Goal: Information Seeking & Learning: Learn about a topic

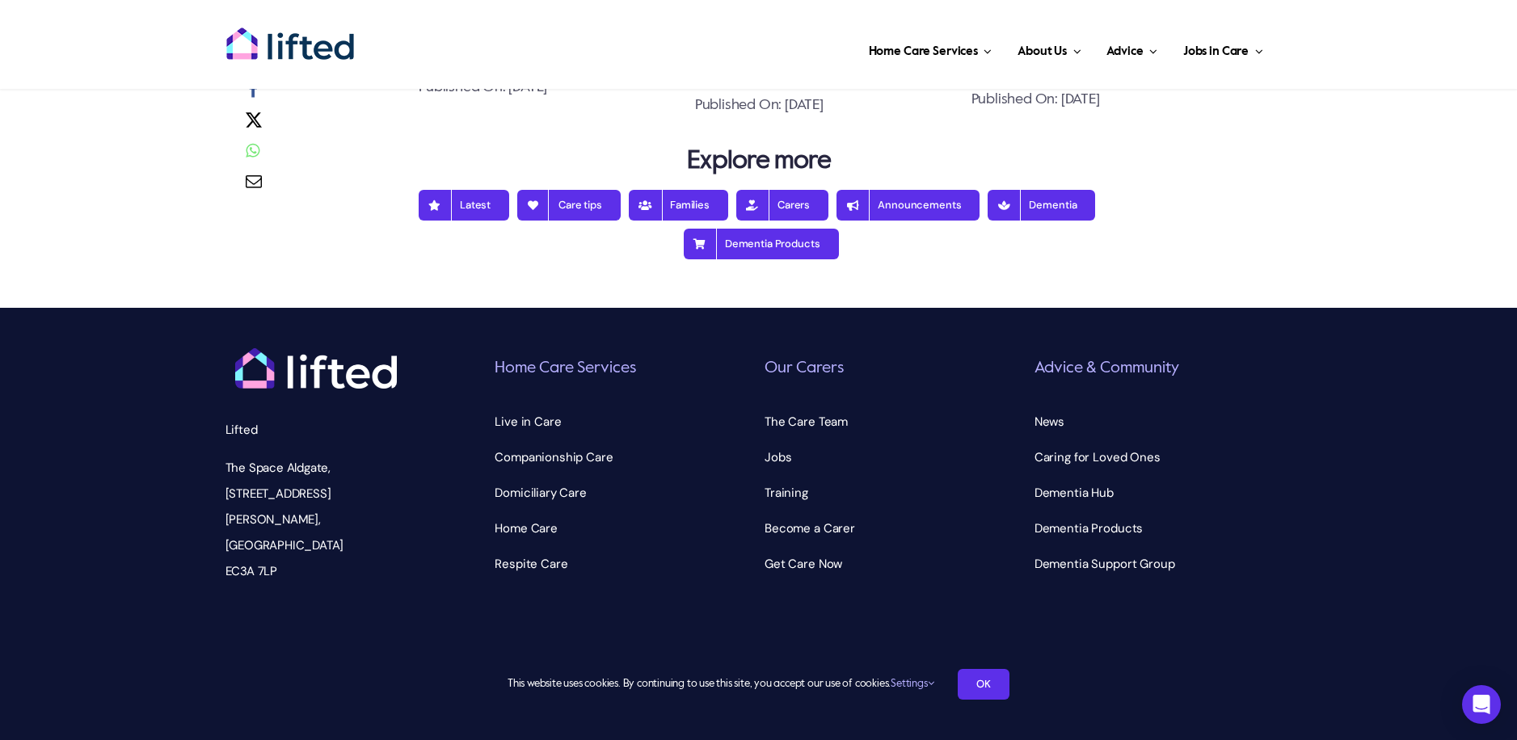
scroll to position [5091, 0]
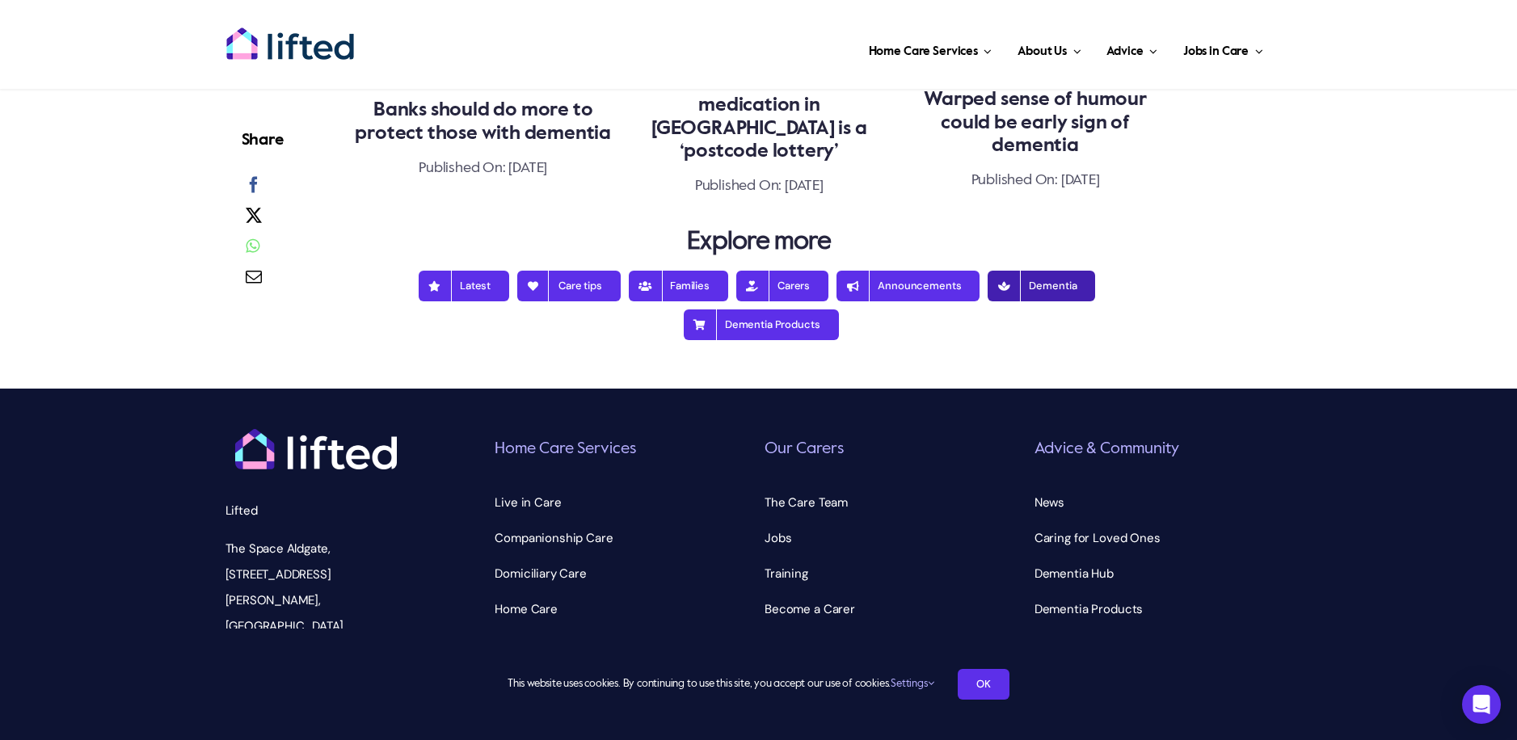
click at [1031, 293] on span "Dementia" at bounding box center [1041, 286] width 70 height 13
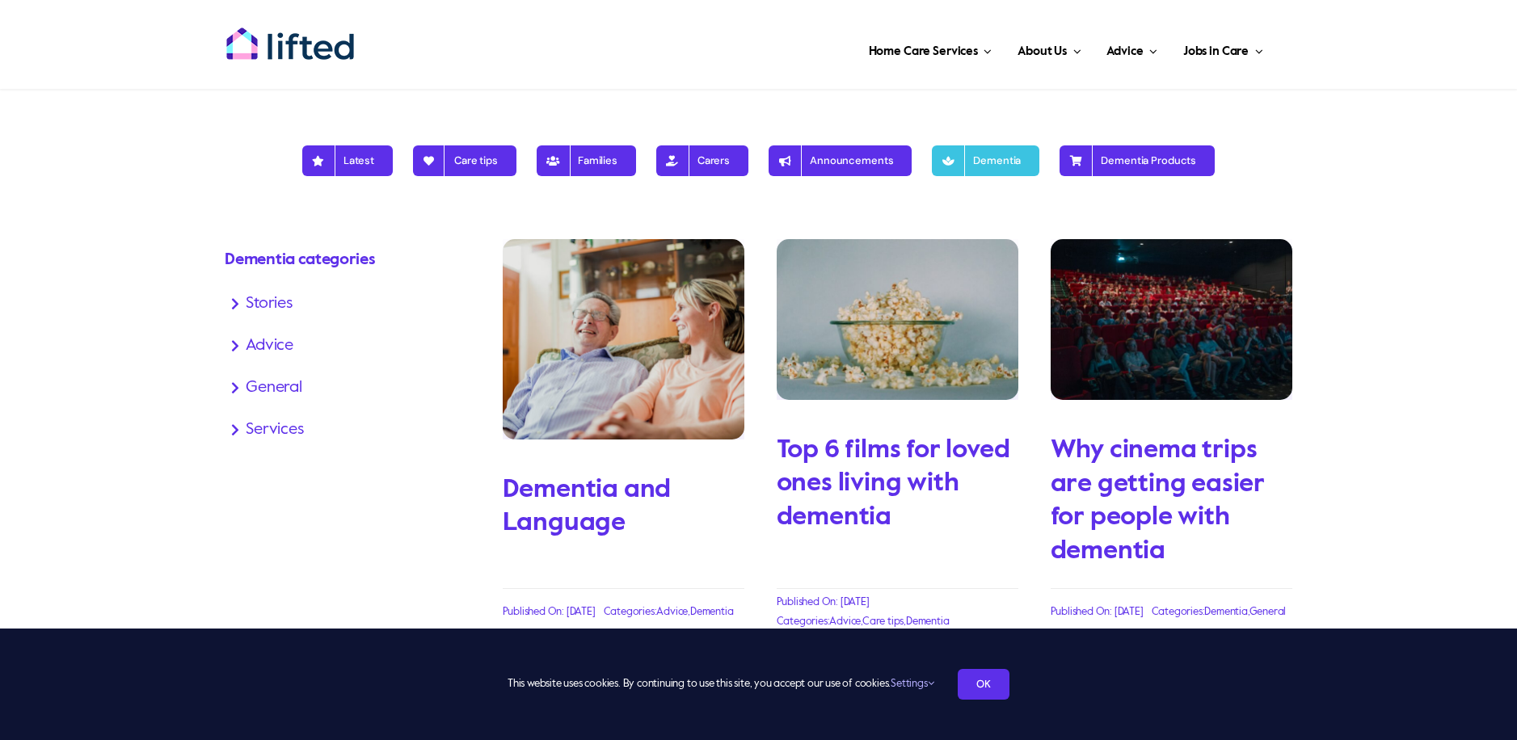
scroll to position [323, 0]
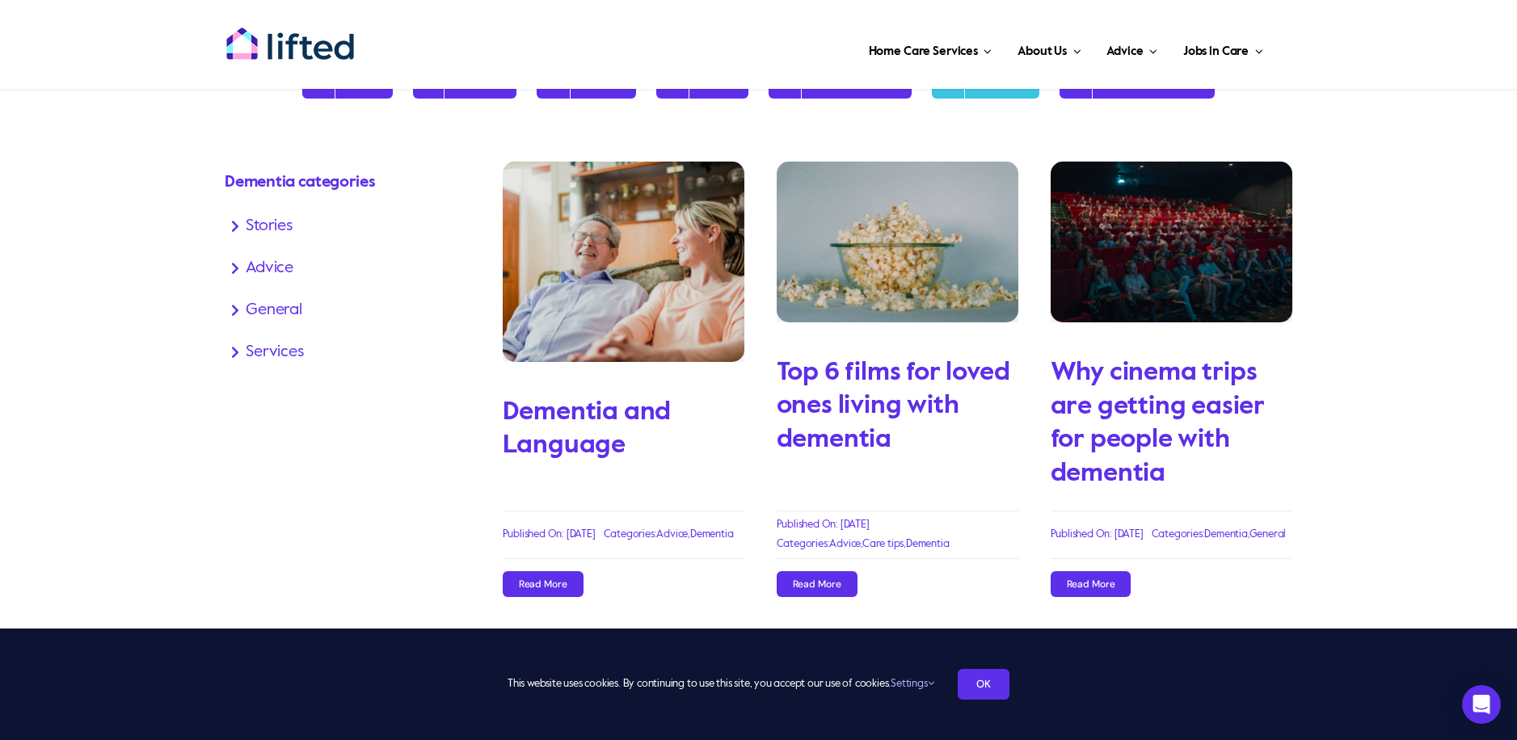
click at [896, 300] on img "Top 6 films for loved ones living with dementia" at bounding box center [898, 242] width 242 height 161
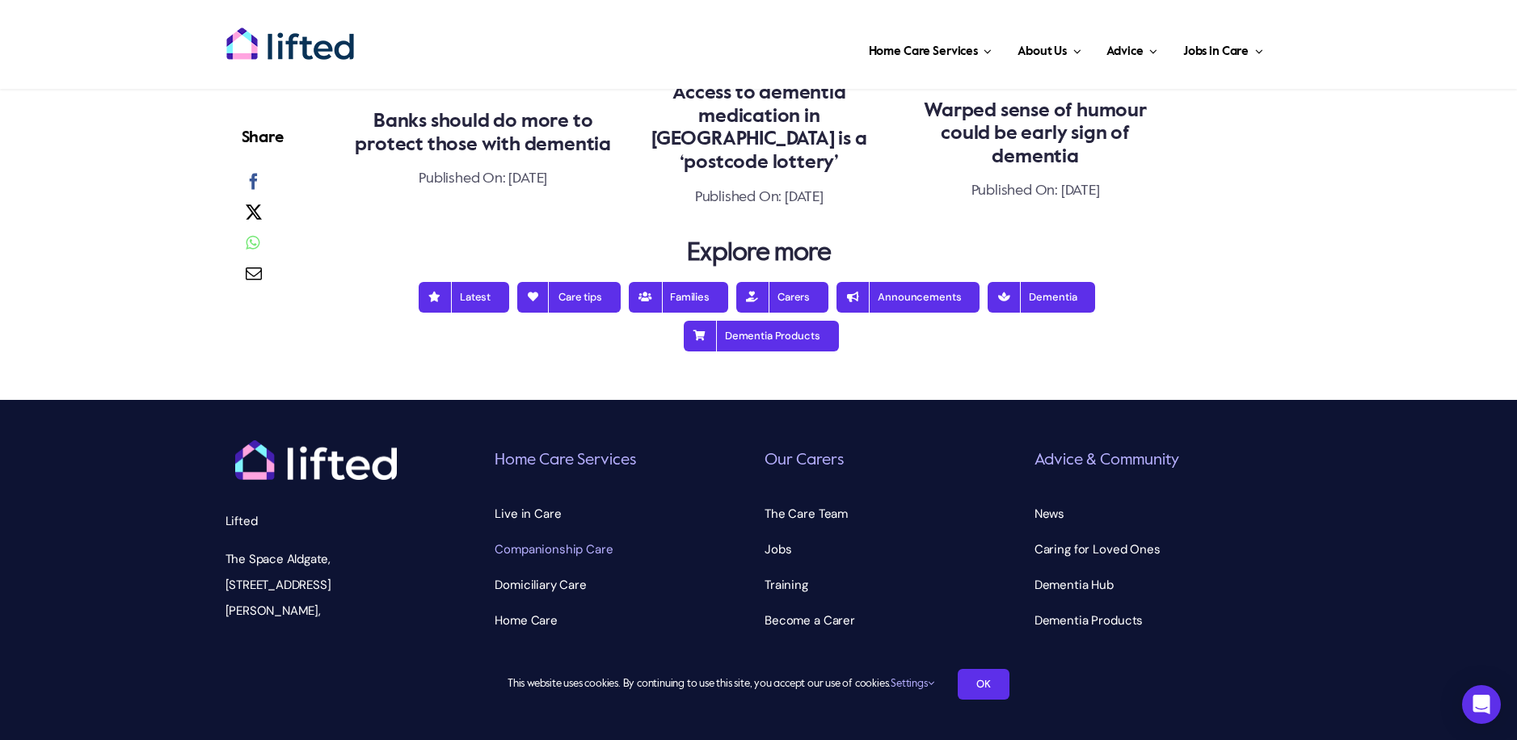
scroll to position [4121, 0]
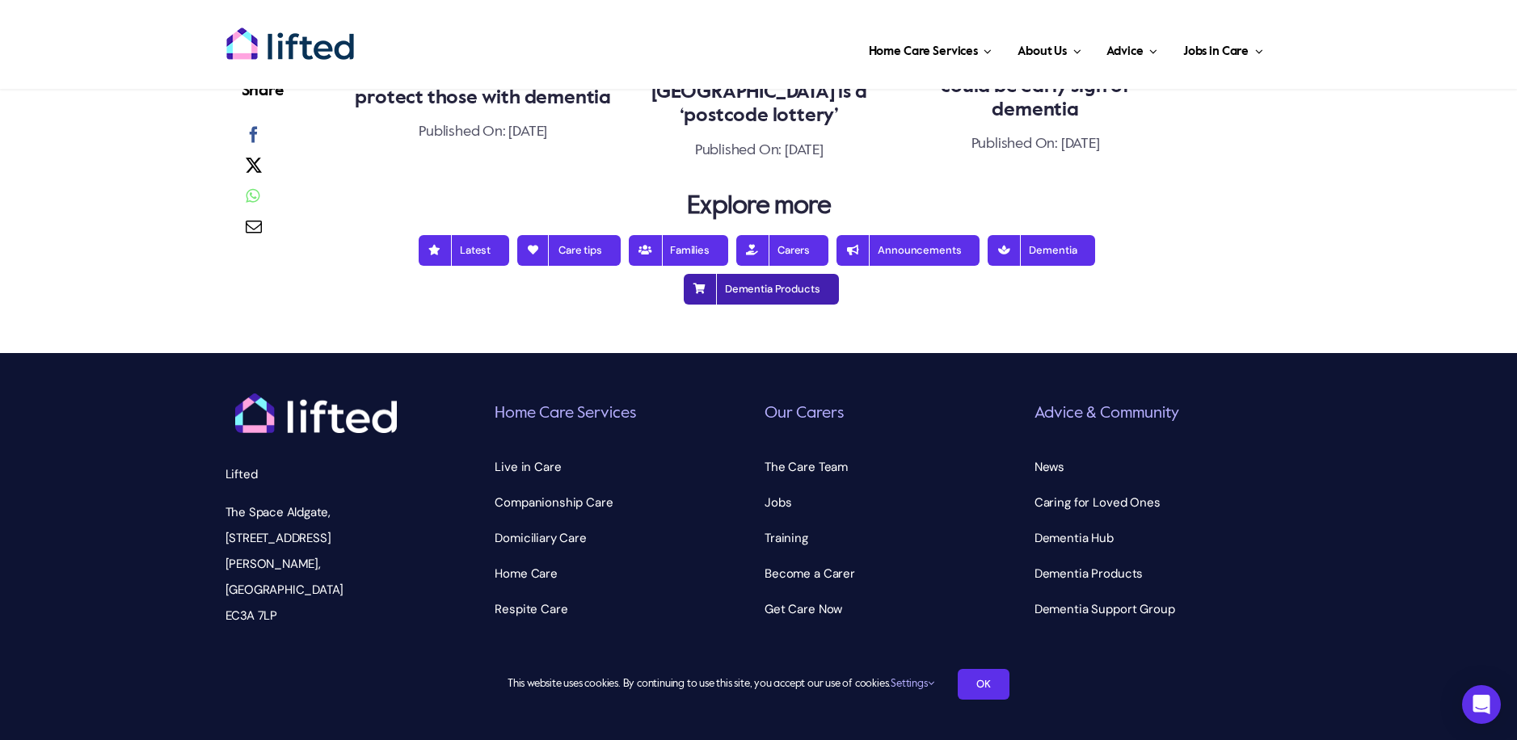
click at [738, 283] on span "Dementia Products" at bounding box center [761, 289] width 118 height 13
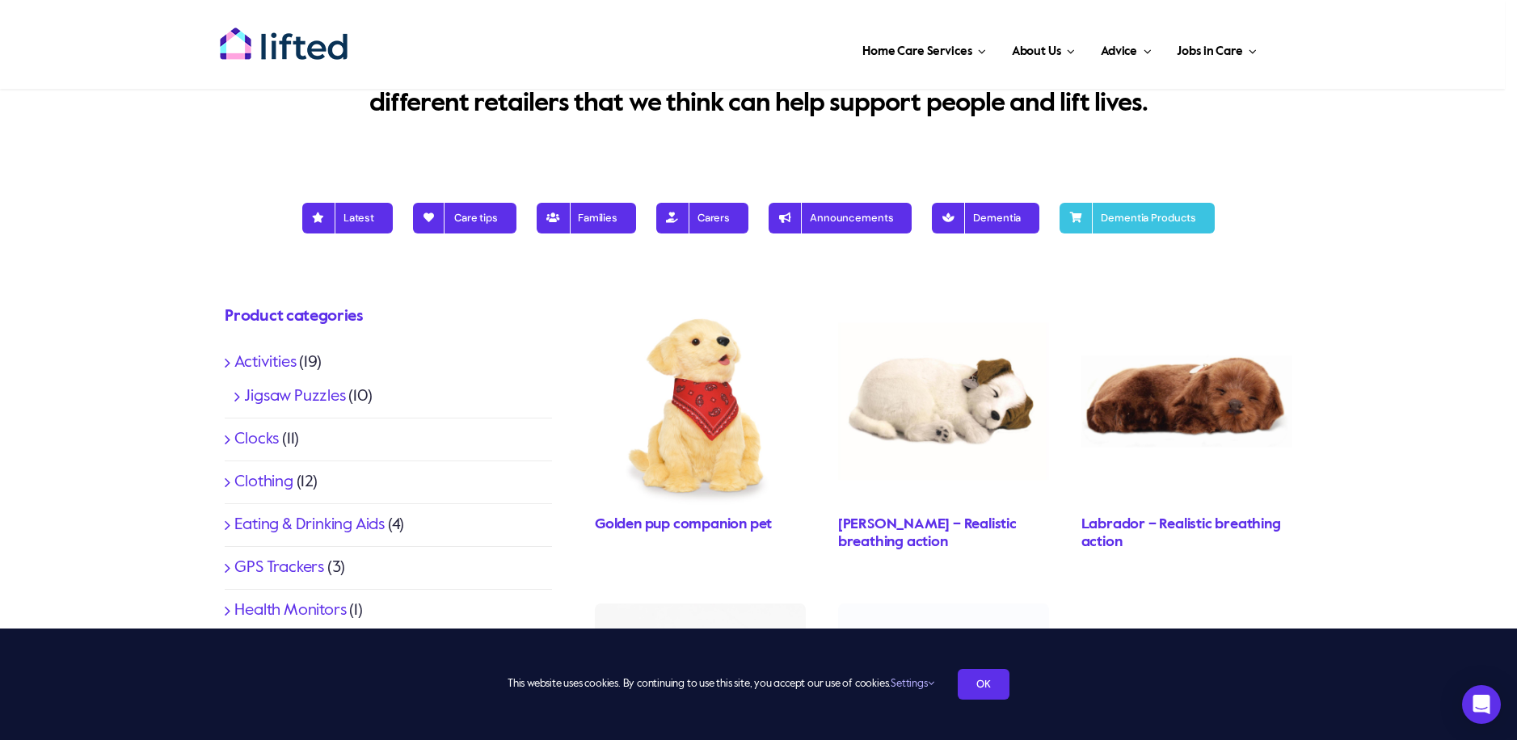
scroll to position [162, 0]
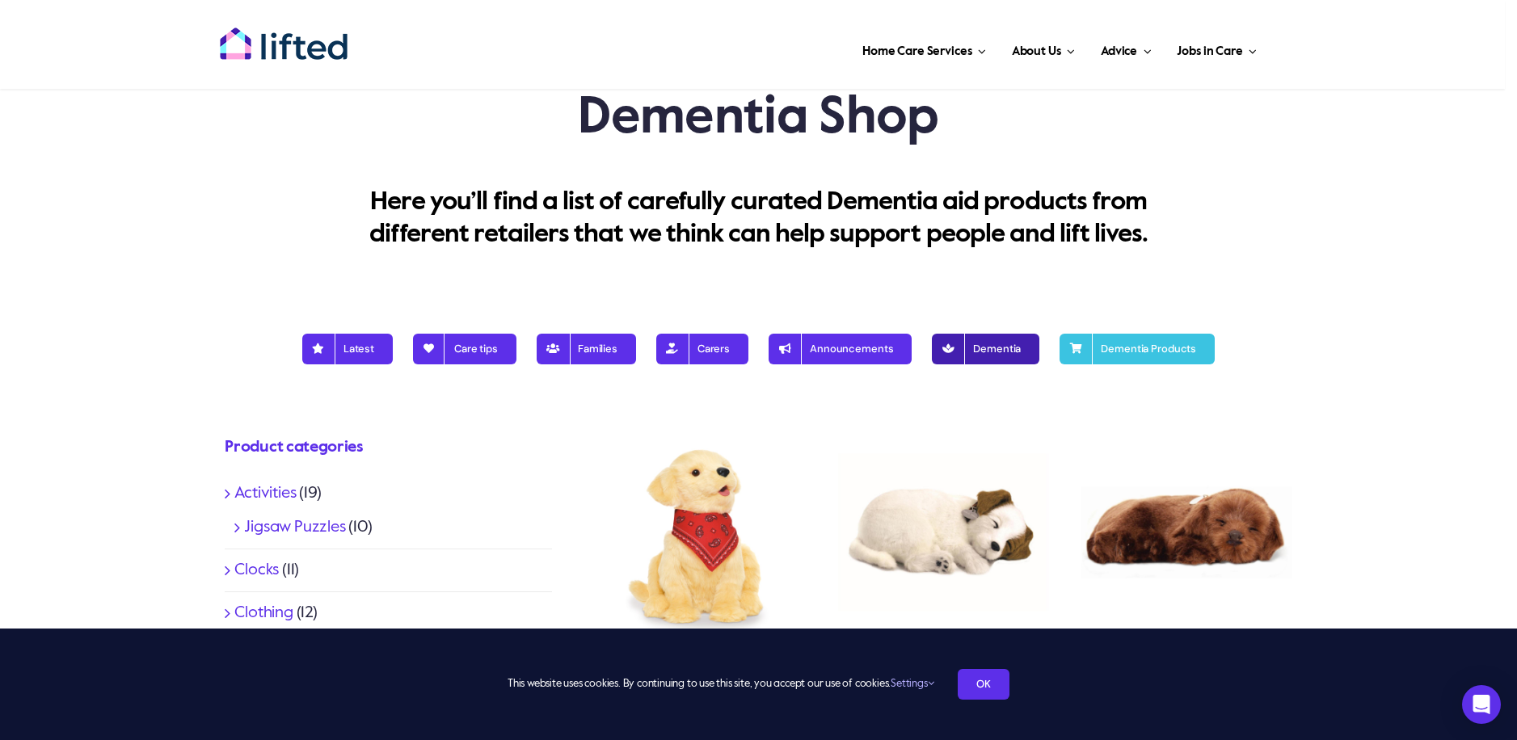
click at [968, 349] on span "Dementia" at bounding box center [985, 349] width 70 height 13
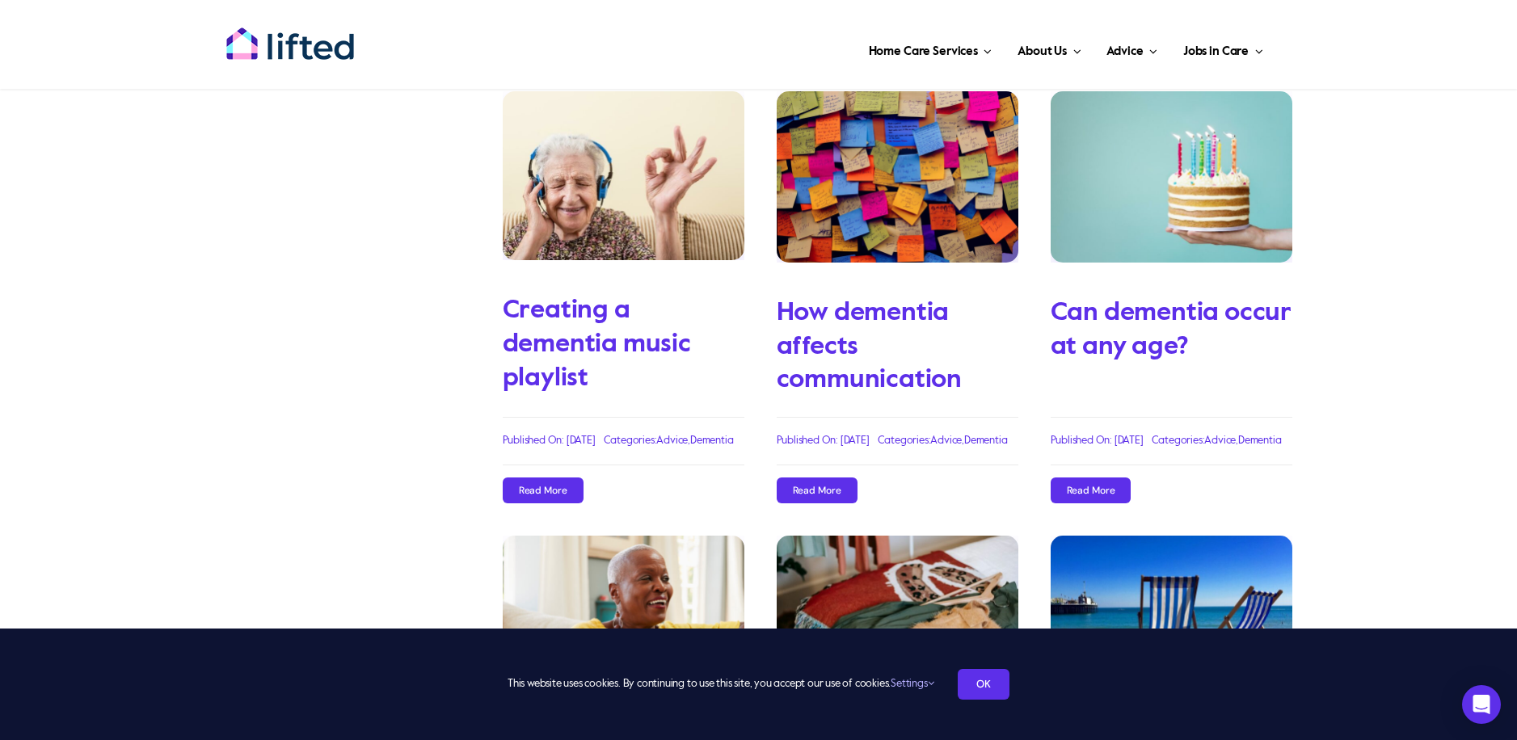
scroll to position [808, 0]
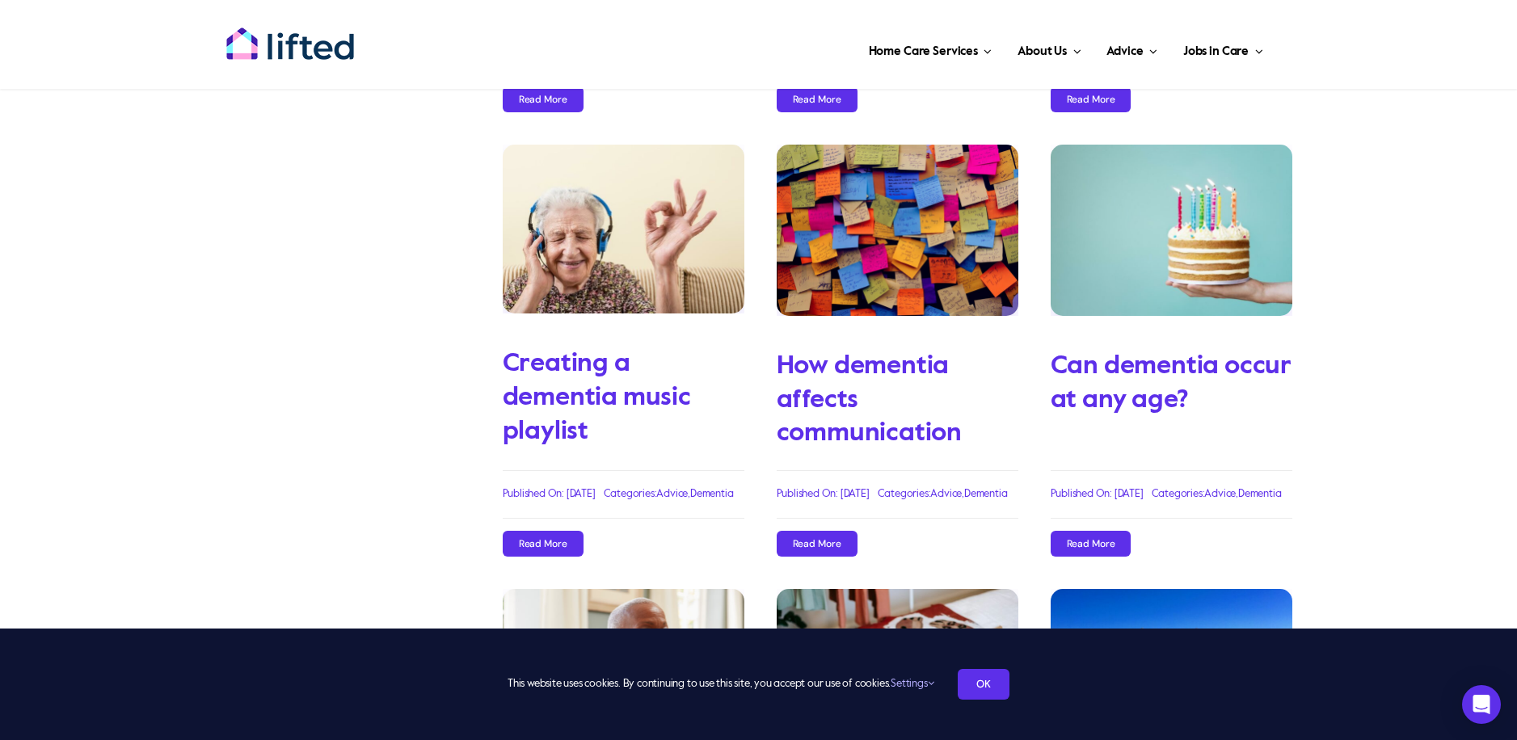
click at [618, 227] on img "Creating a dementia music playlist" at bounding box center [624, 230] width 242 height 170
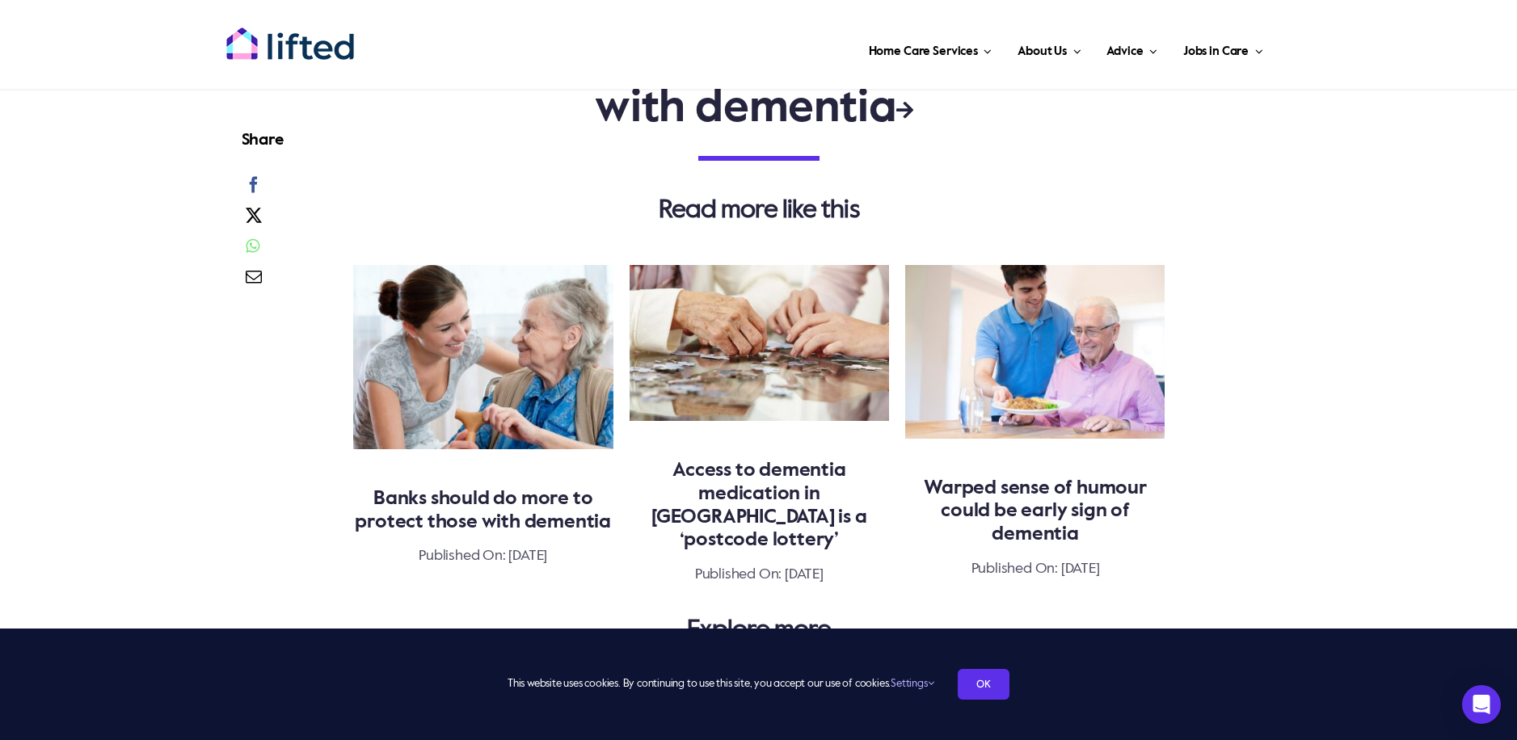
scroll to position [3313, 0]
